Goal: Information Seeking & Learning: Learn about a topic

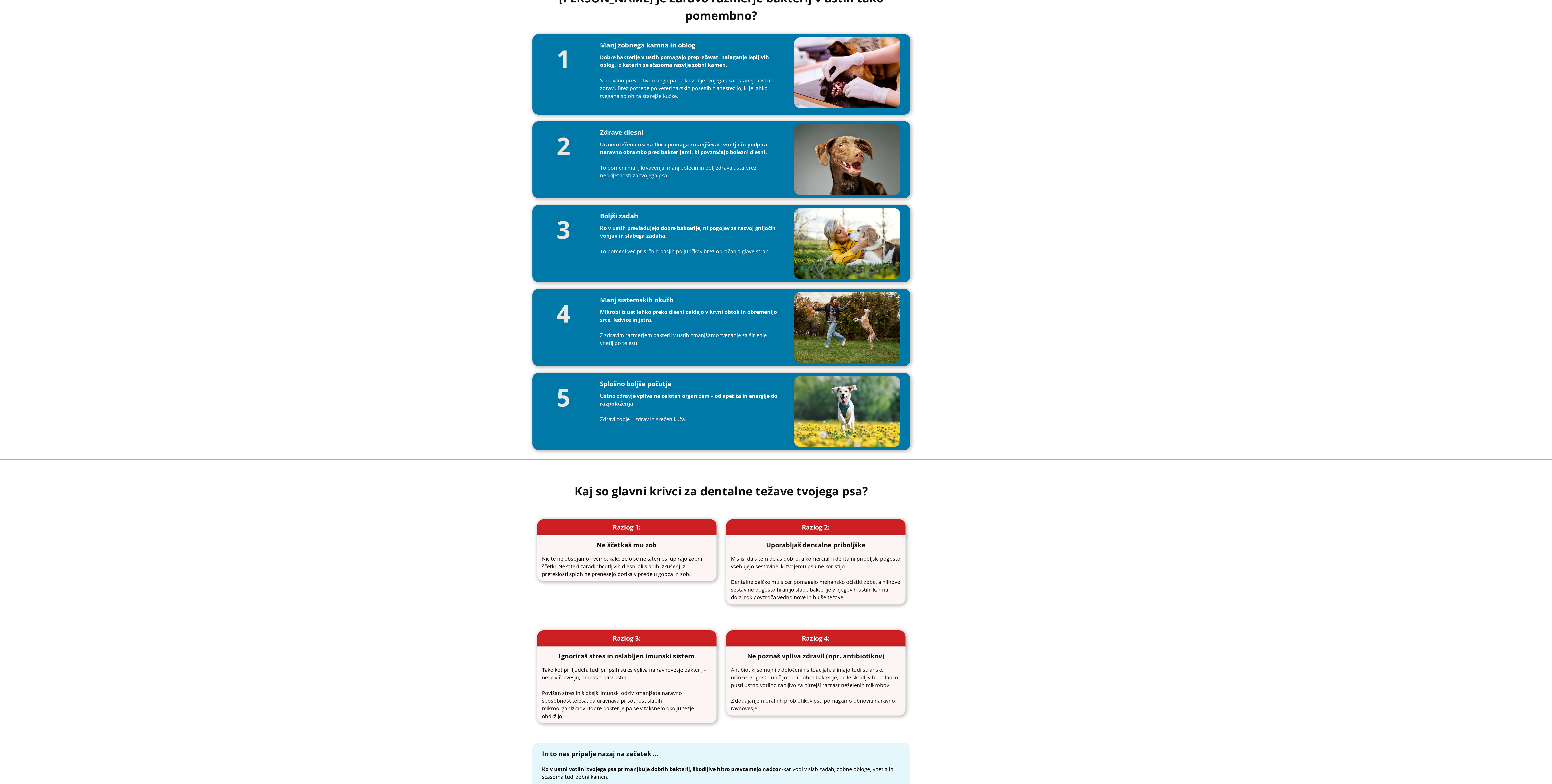
scroll to position [164, 0]
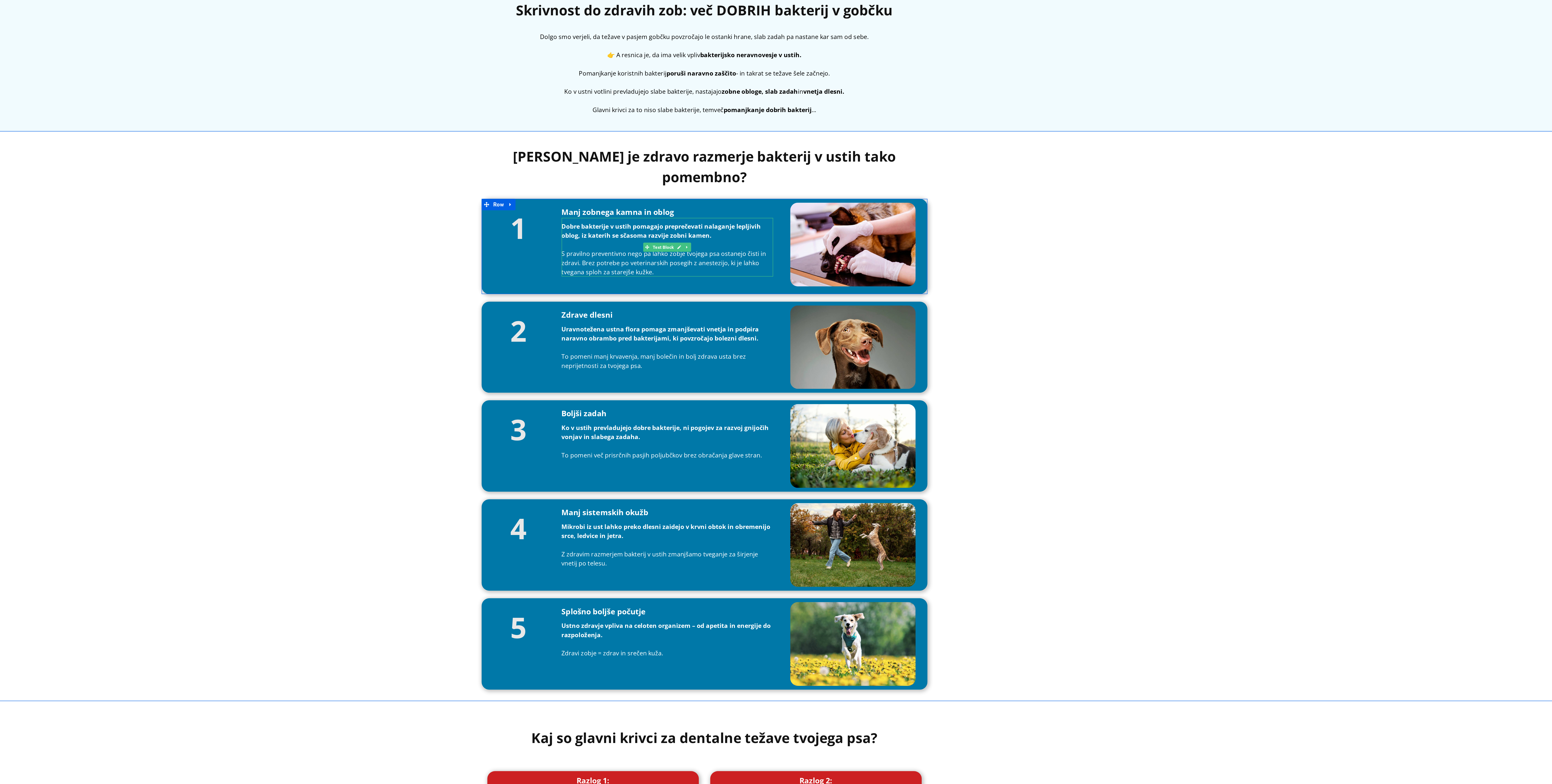
click at [201, 0] on div "[PERSON_NAME] je zdravo razmerje bakterij v ustih tako pomembno? Heading 1 Head…" at bounding box center [43, 0] width 1494 height 298
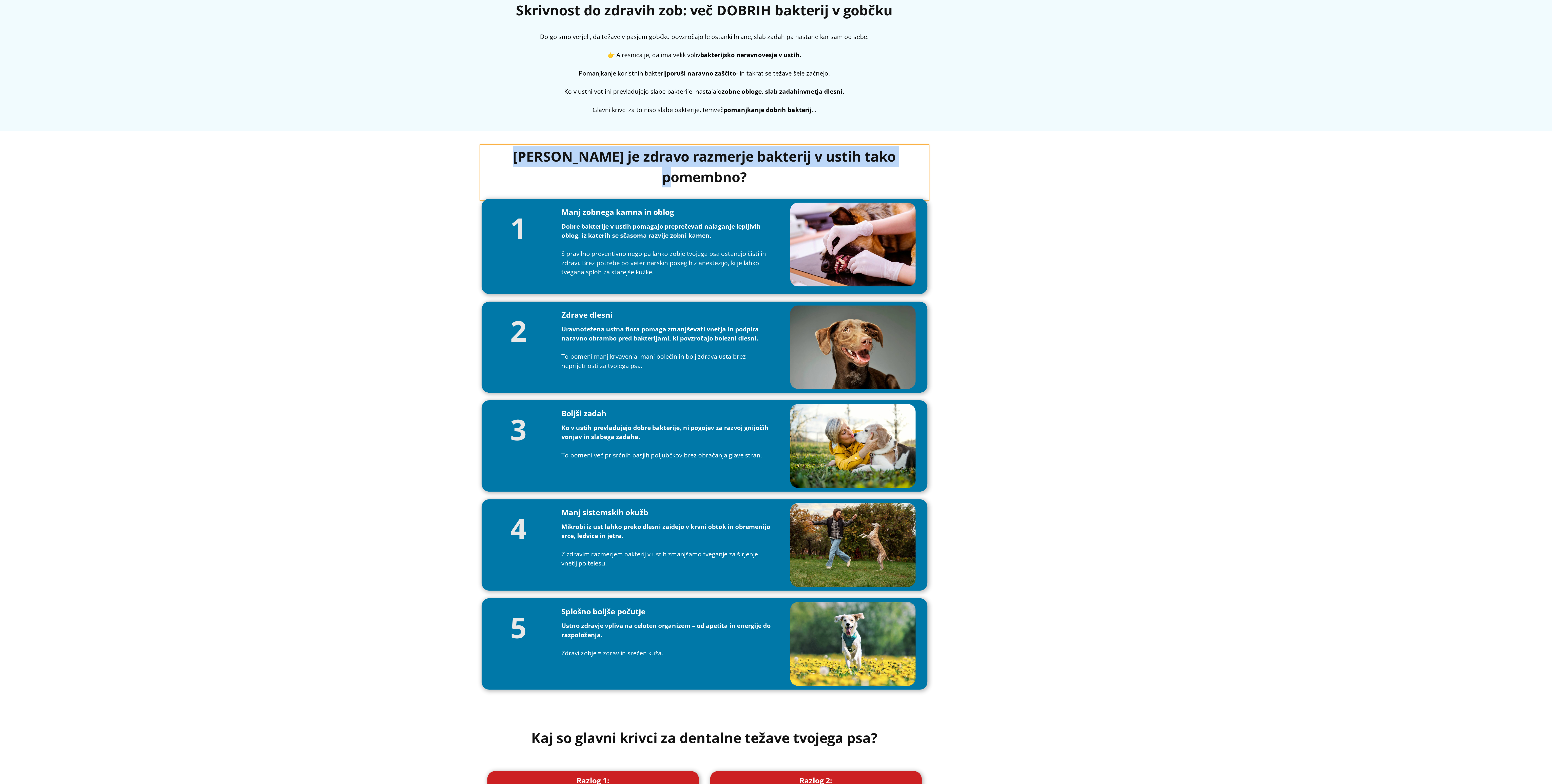
copy b "[PERSON_NAME] je zdravo razmerje bakterij v ustih tako pomembno?"
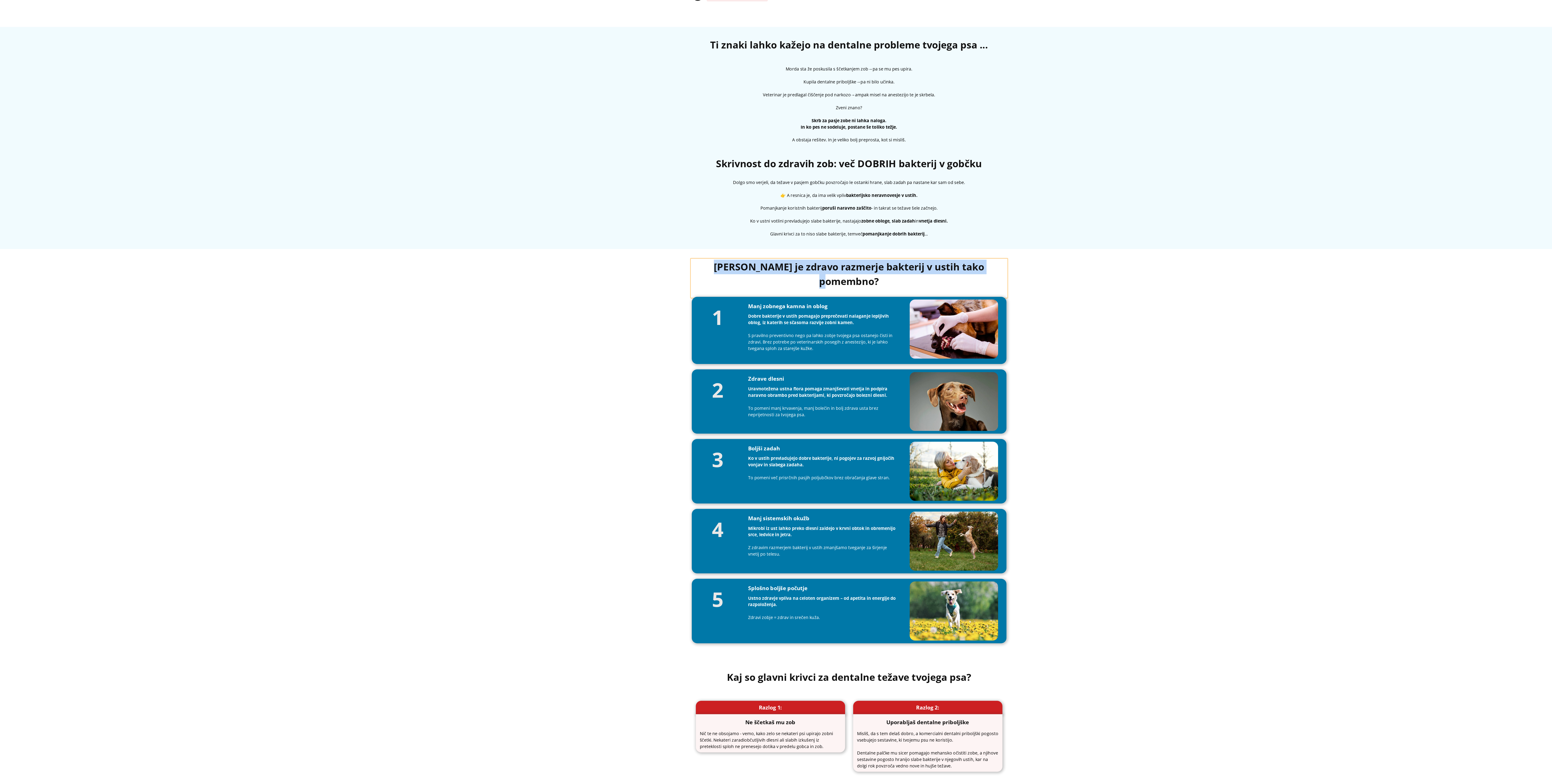
click at [689, 348] on div "[PERSON_NAME] je zdravo razmerje bakterij v ustih tako pomembno? Heading 1 Head…" at bounding box center [602, 294] width 1494 height 298
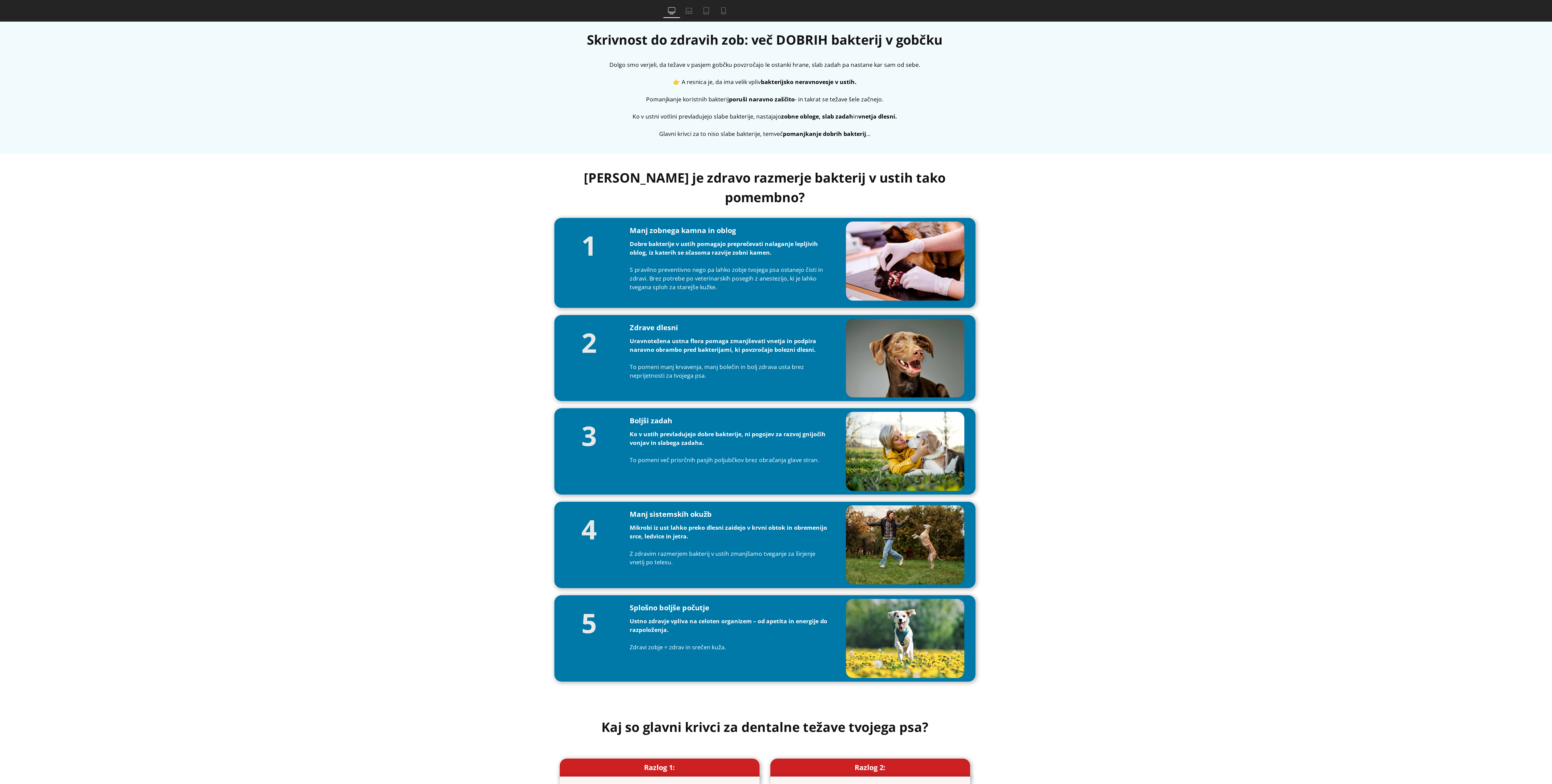
scroll to position [409, 0]
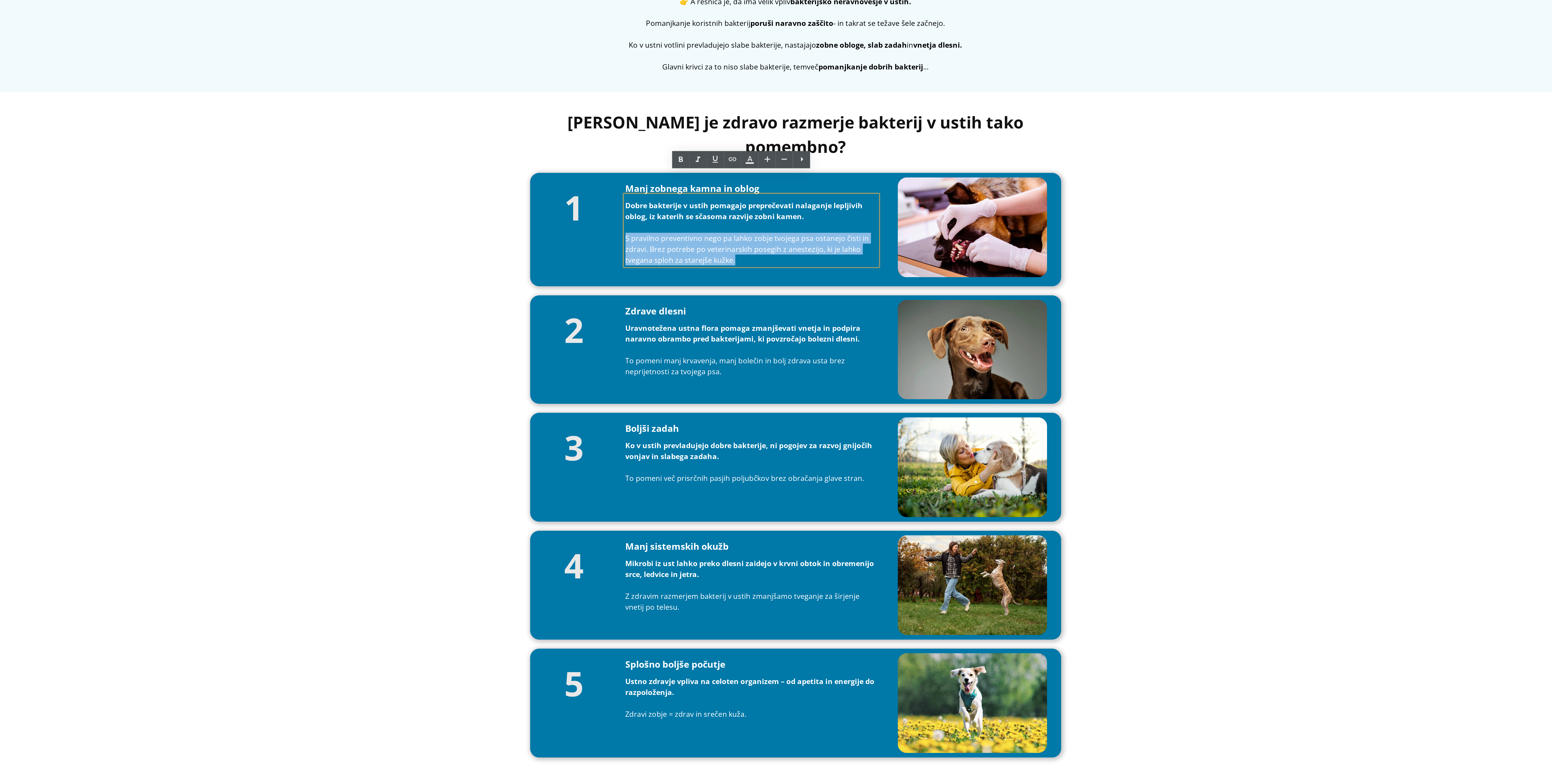
drag, startPoint x: -161, startPoint y: 63, endPoint x: -215, endPoint y: 55, distance: 54.6
copy p "S pravilno preventivno nego pa lahko zobje tvojega psa ostanejo čisti in zdravi…"
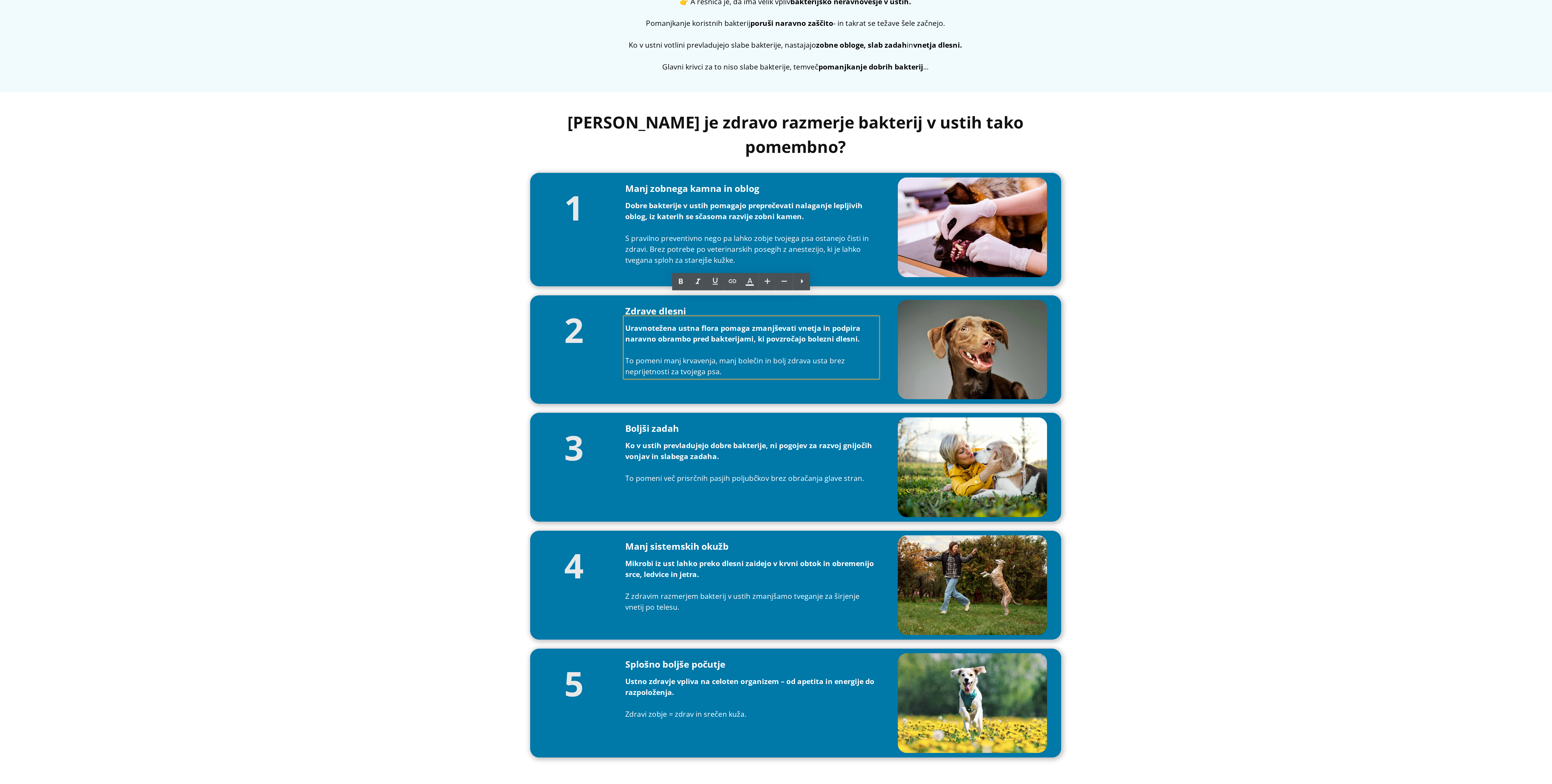
drag, startPoint x: -159, startPoint y: 114, endPoint x: -214, endPoint y: 110, distance: 55.1
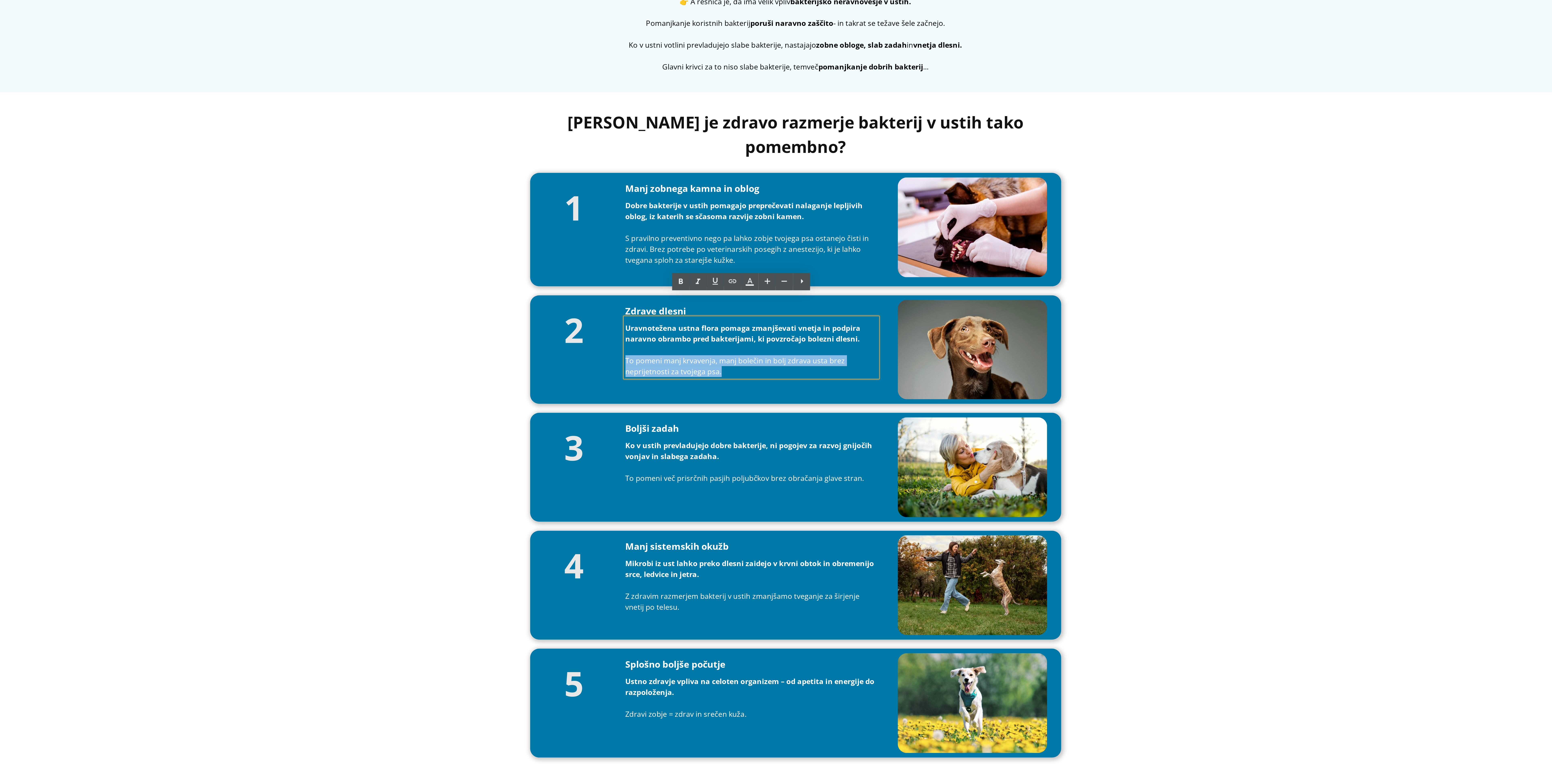
copy p "To pomeni manj krvavenja, manj bolečin in bolj zdrava usta brez neprijetnosti z…"
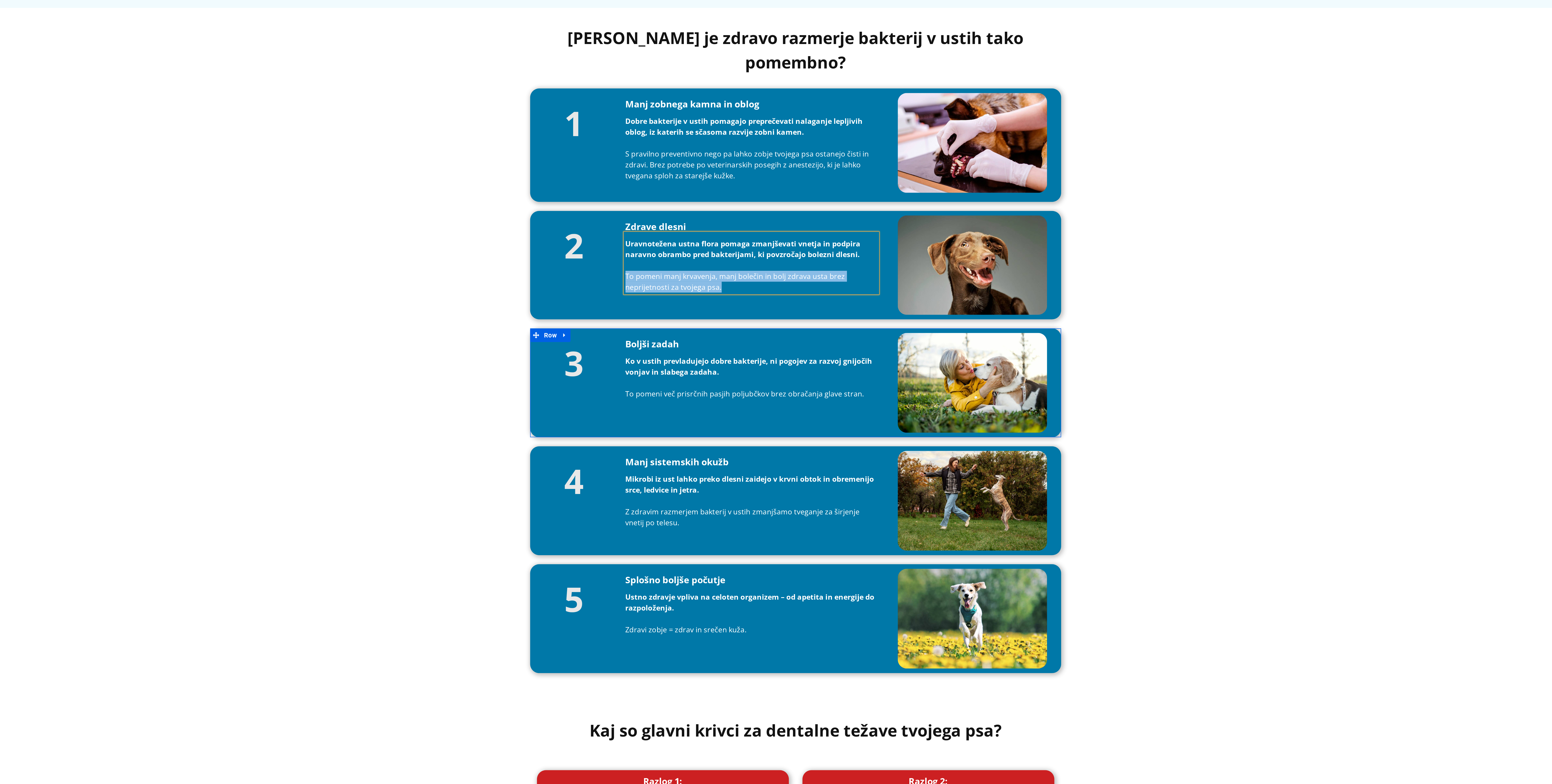
scroll to position [453, 0]
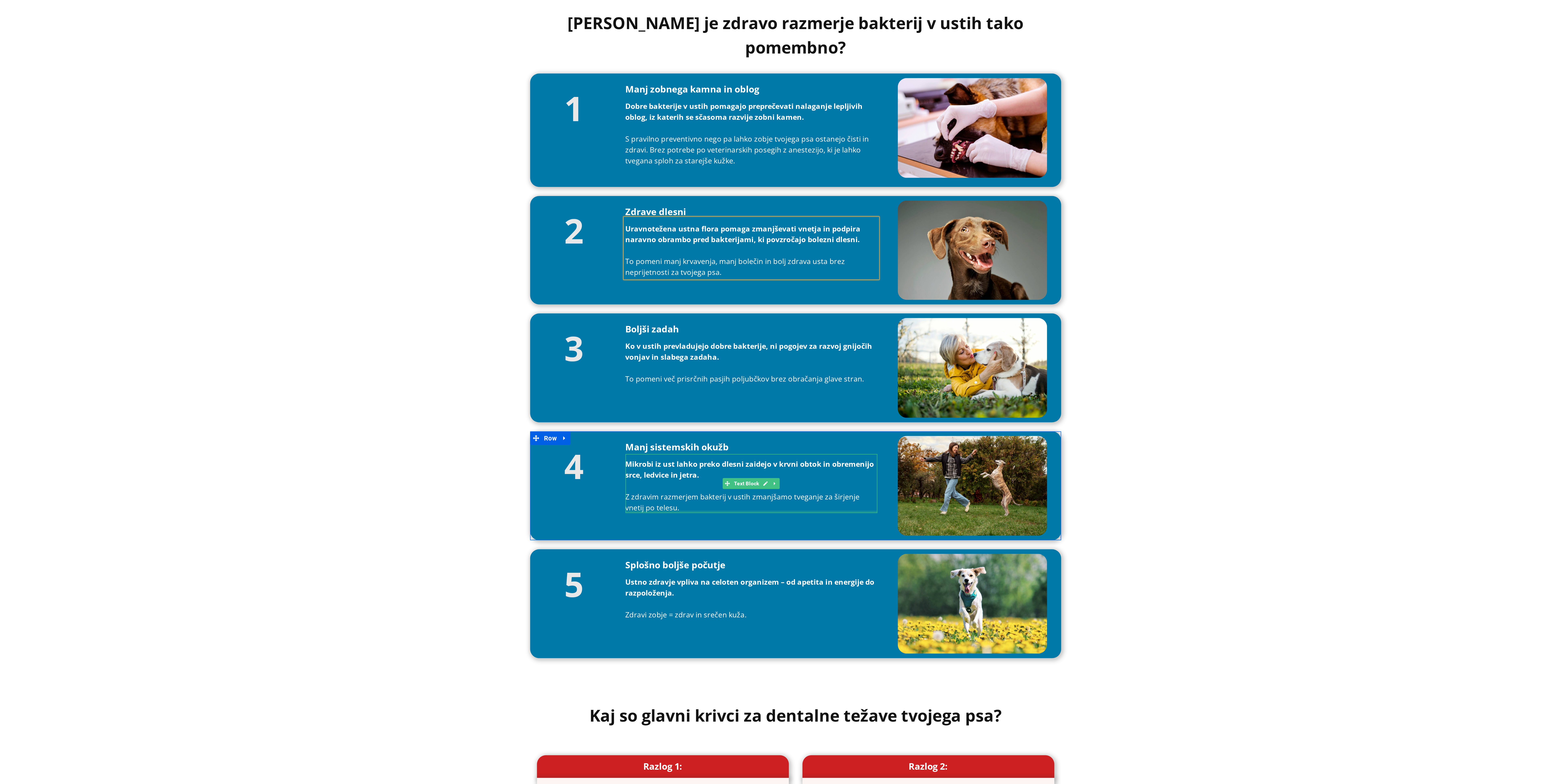
drag, startPoint x: -214, startPoint y: 155, endPoint x: -190, endPoint y: 176, distance: 31.9
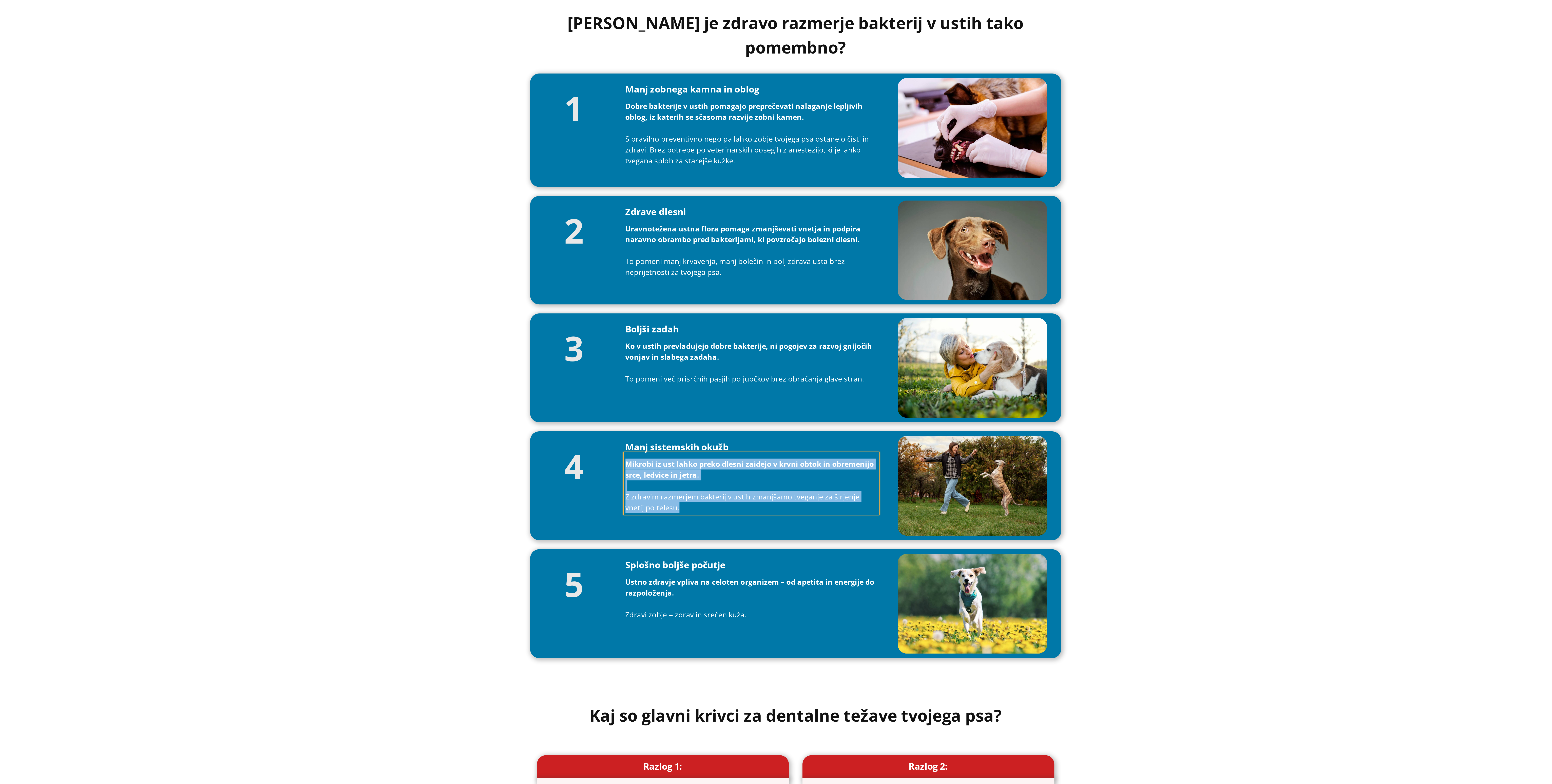
copy div "Mikrobi iz ust lahko preko dlesni zaidejo v krvni obtok in obremenijo srce, led…"
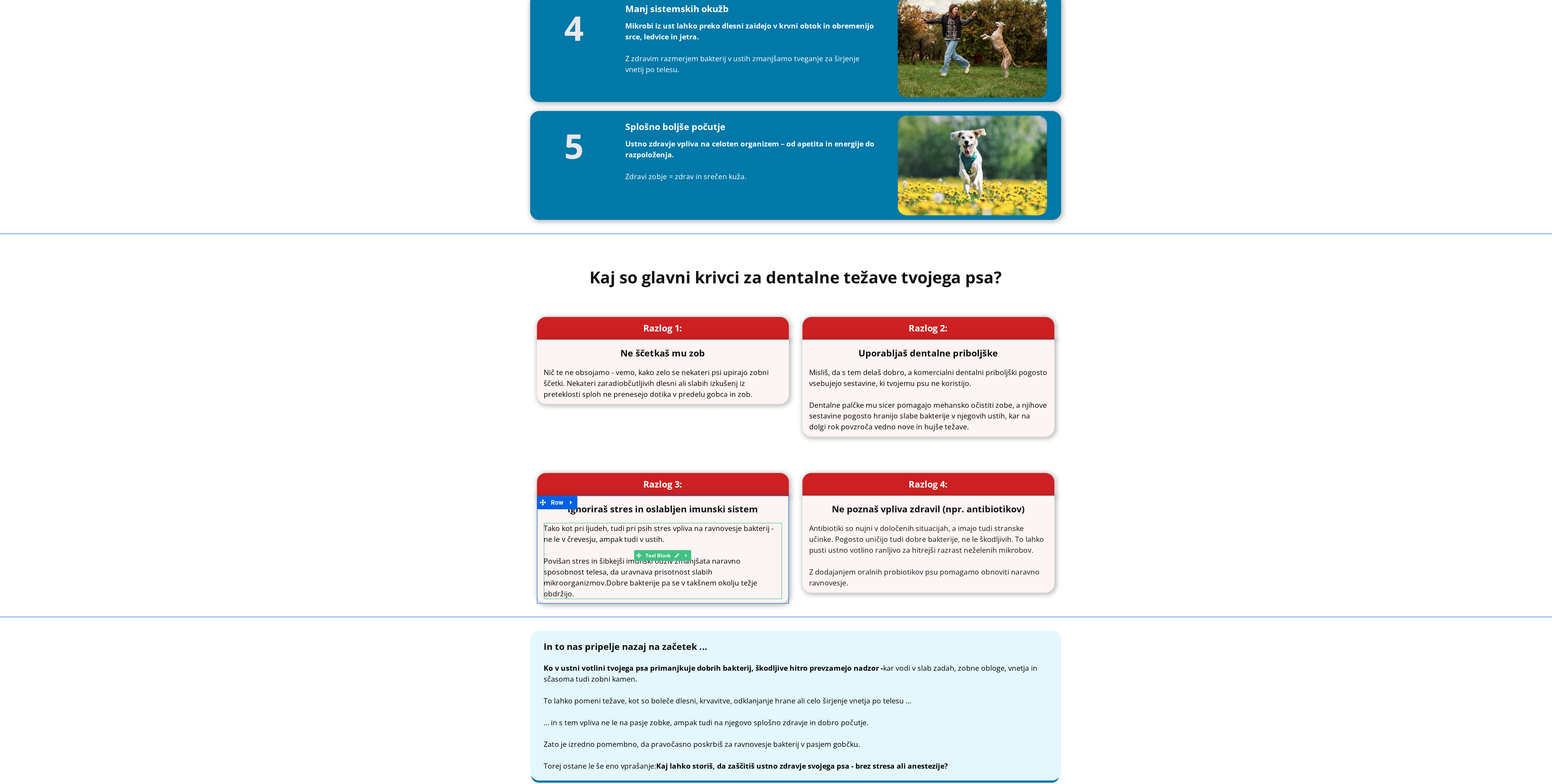
scroll to position [738, 0]
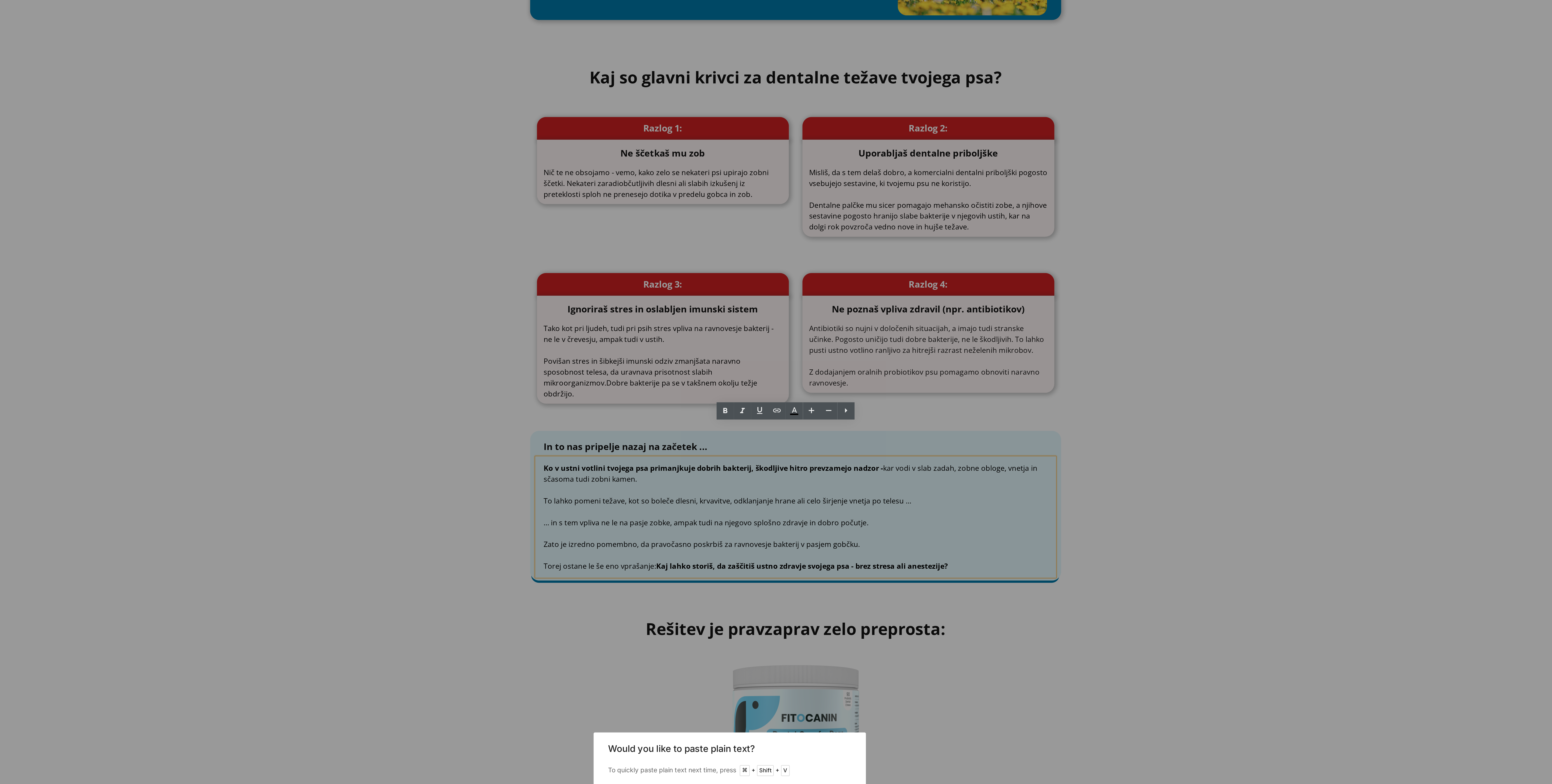
click at [689, 323] on div "Back to Library Insert Would you like to paste plain text? To quickly paste pla…" at bounding box center [776, 392] width 1552 height 784
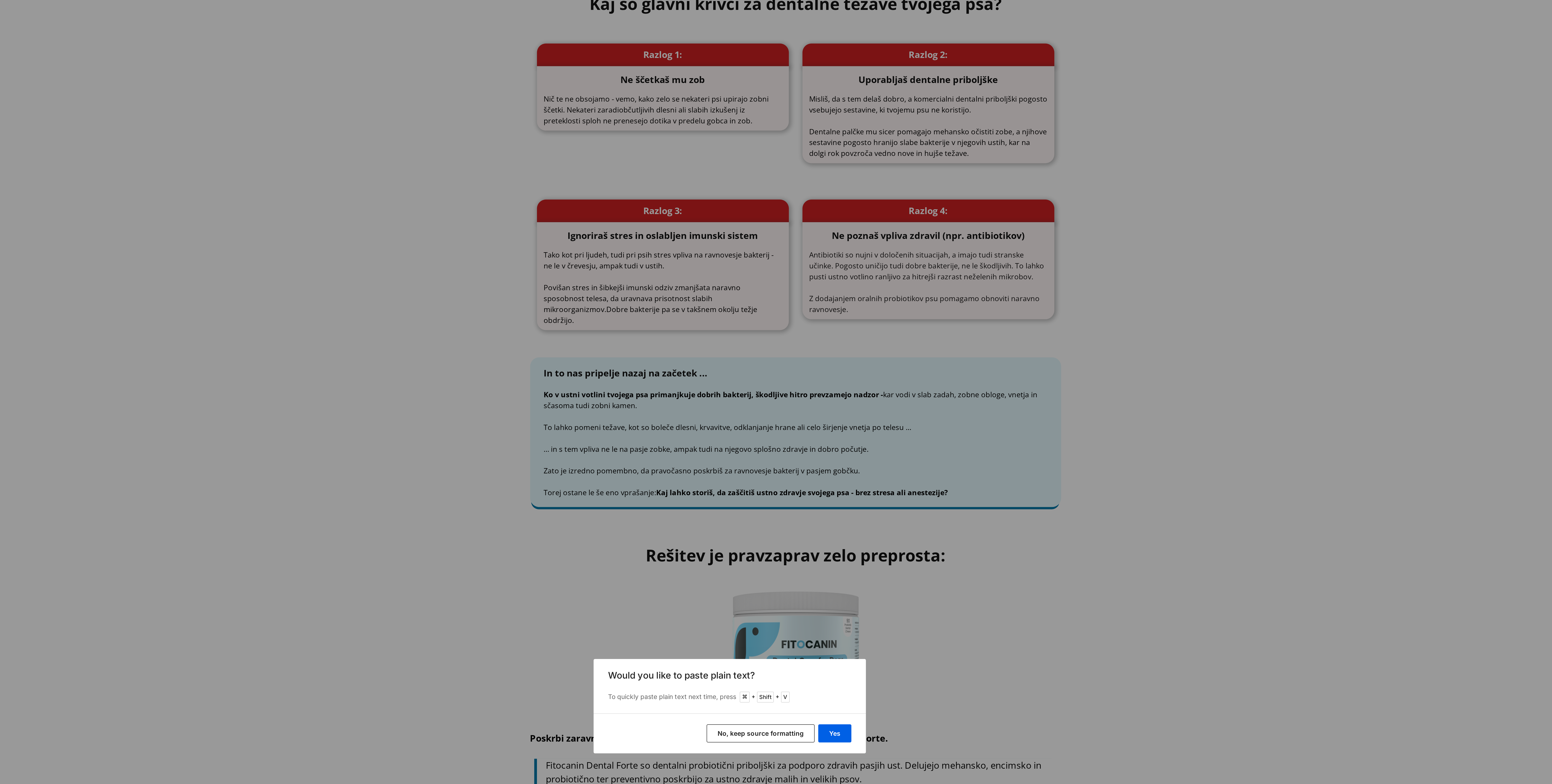
click at [689, 348] on button "No, keep source formatting" at bounding box center [790, 403] width 48 height 8
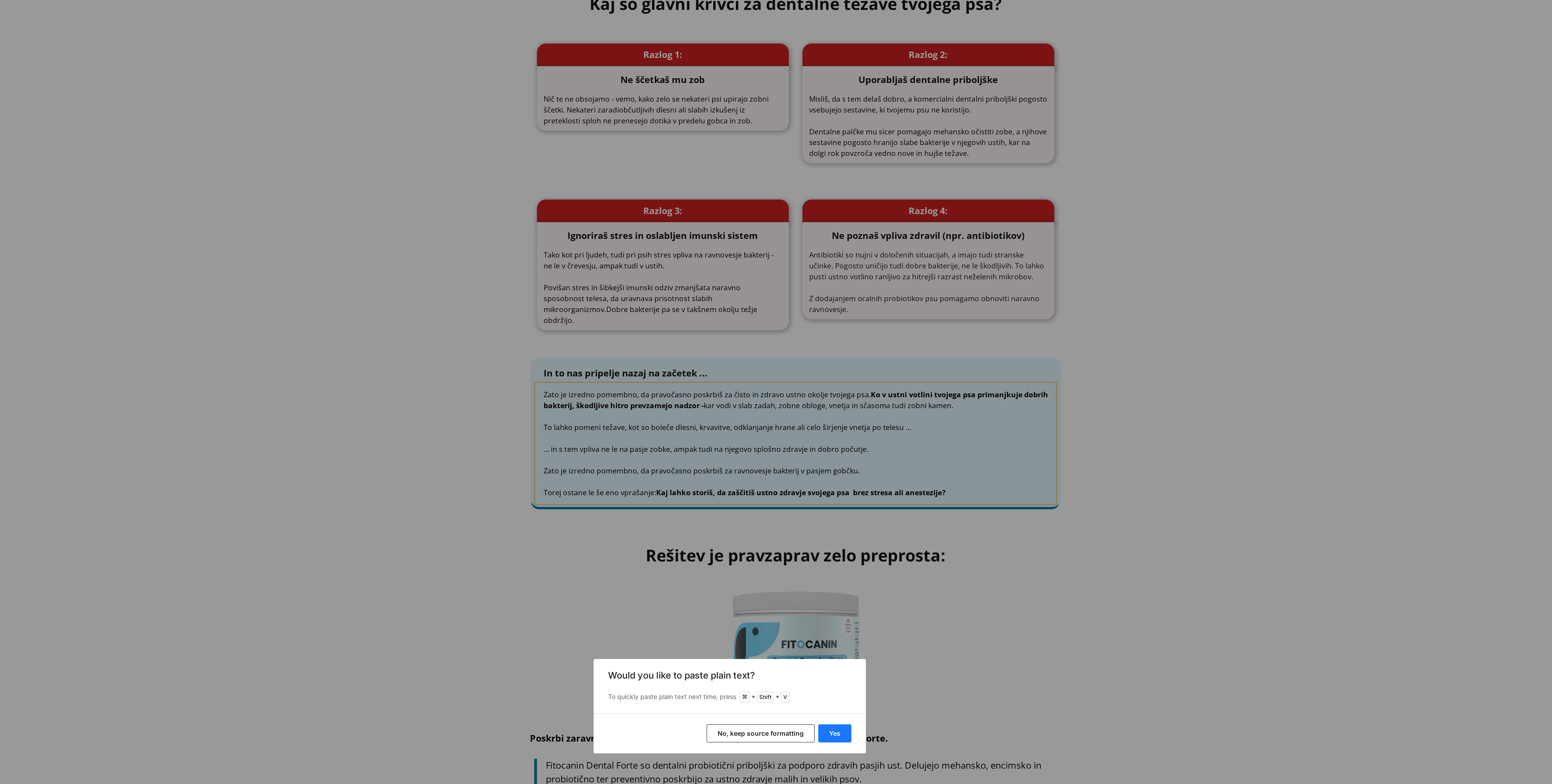
click at [689, 348] on button "Yes" at bounding box center [822, 403] width 14 height 8
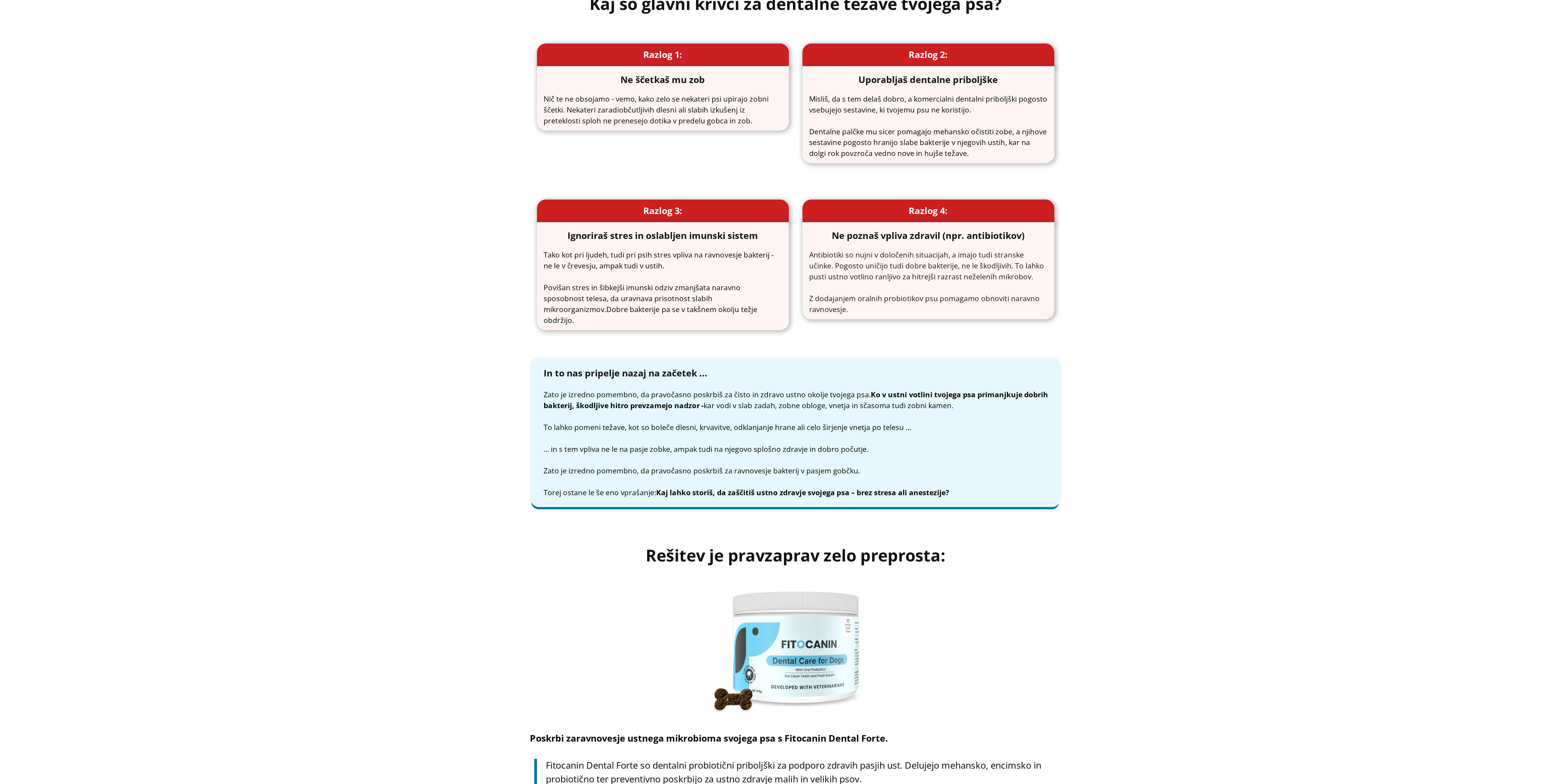
drag, startPoint x: 34, startPoint y: 114, endPoint x: 30, endPoint y: 101, distance: 13.6
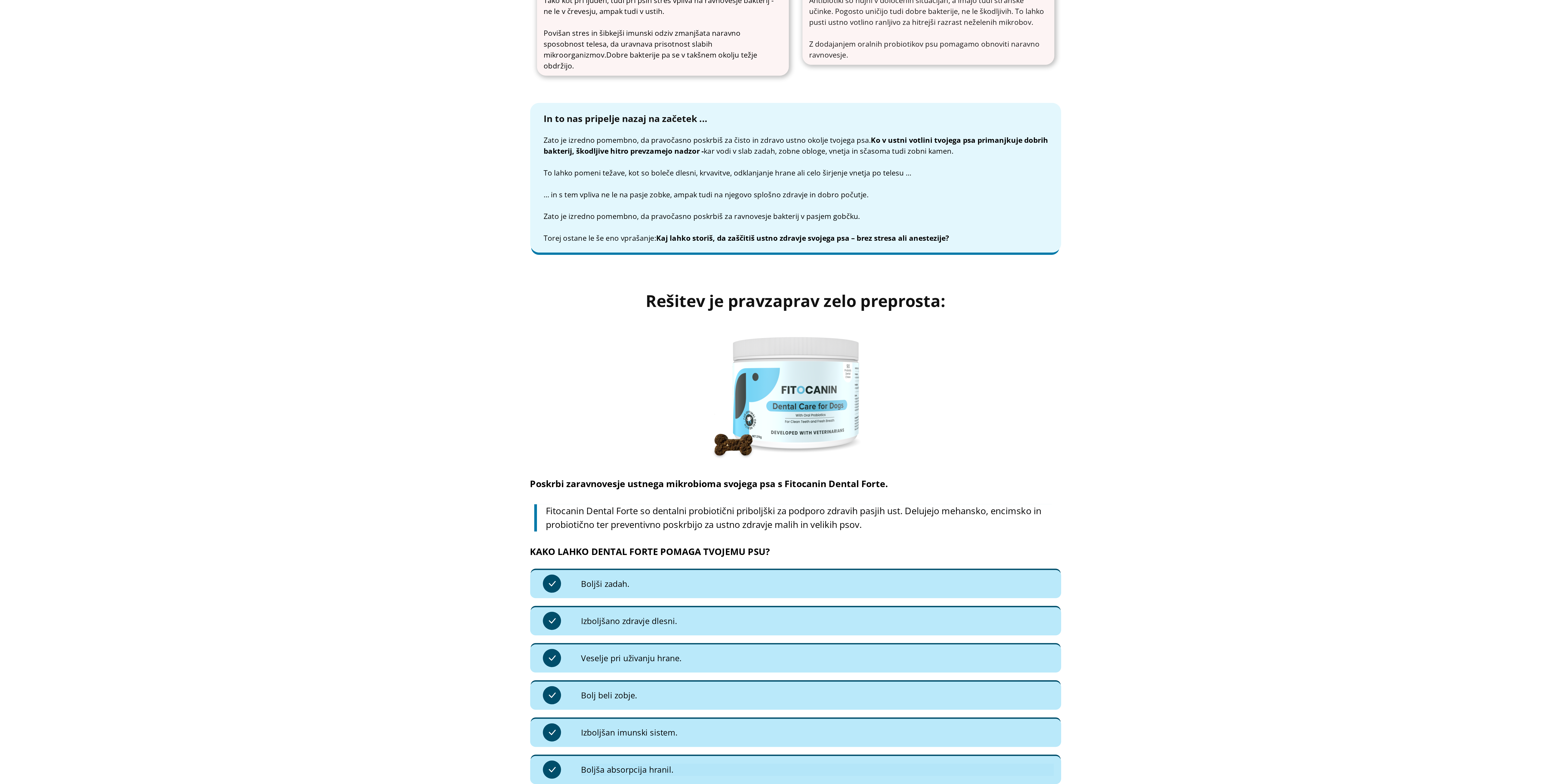
scroll to position [851, 0]
drag, startPoint x: 73, startPoint y: 115, endPoint x: 66, endPoint y: 114, distance: 7.1
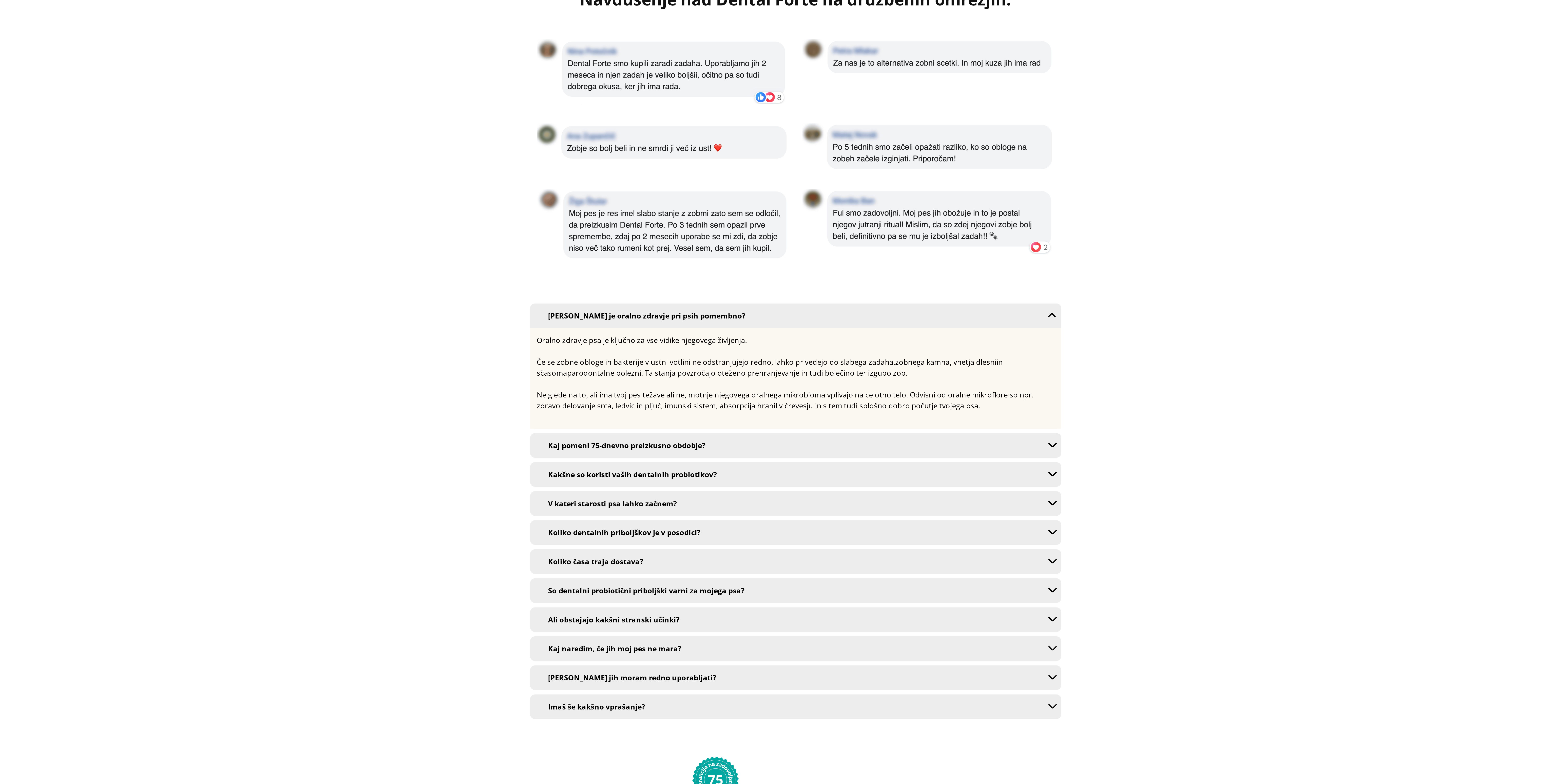
scroll to position [2457, 0]
